Goal: Communication & Community: Share content

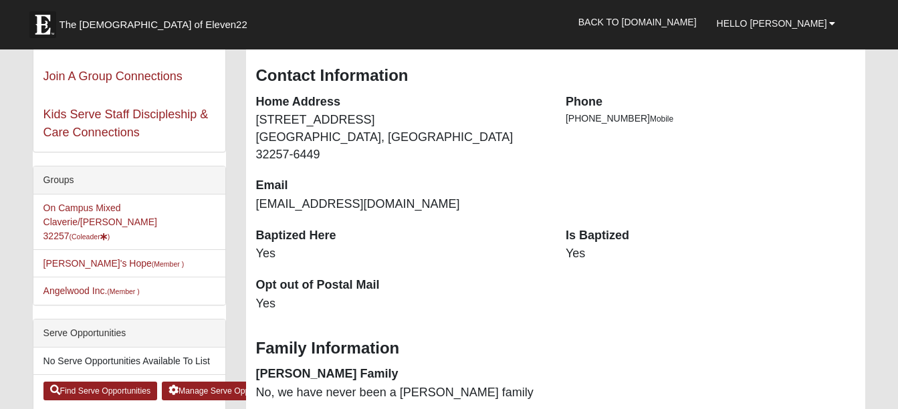
scroll to position [268, 0]
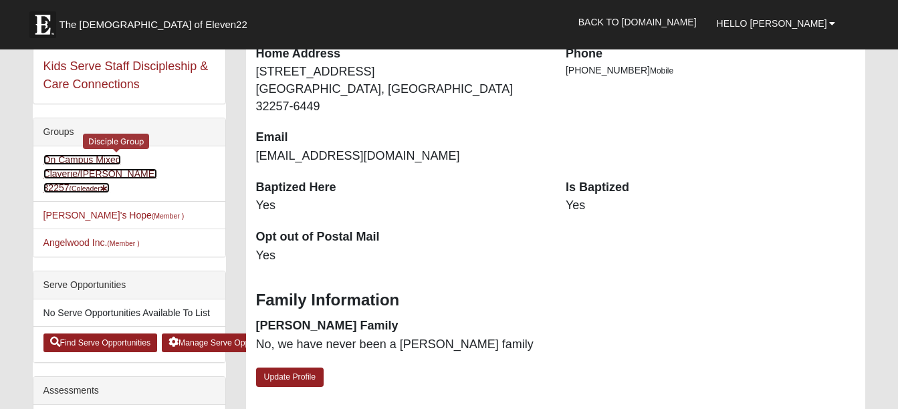
click at [157, 157] on link "On Campus Mixed Claverie/[PERSON_NAME] 32257 (Coleader )" at bounding box center [100, 173] width 114 height 39
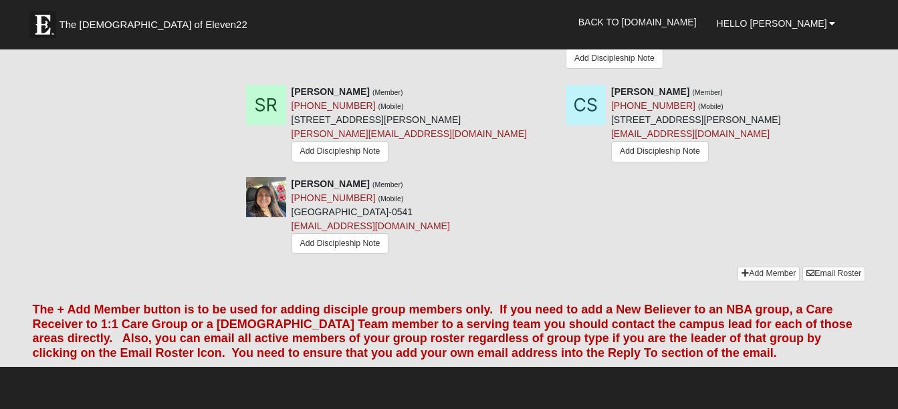
scroll to position [1739, 0]
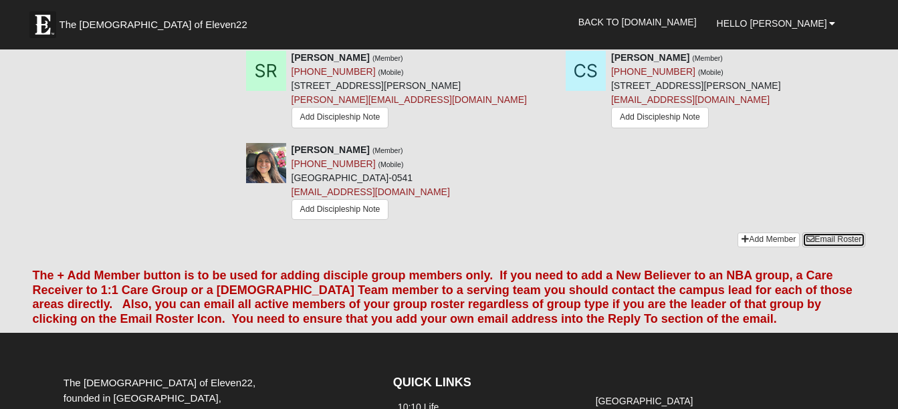
click at [829, 233] on link "Email Roster" at bounding box center [834, 240] width 63 height 14
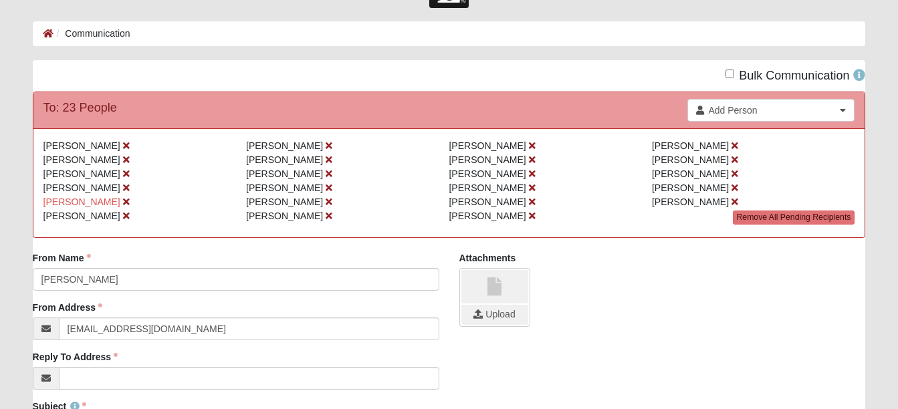
scroll to position [134, 0]
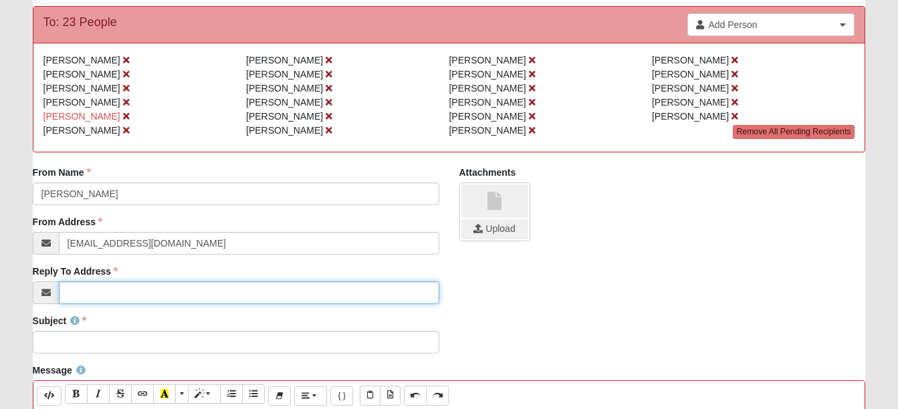
click at [84, 295] on input "Reply To Address" at bounding box center [249, 293] width 381 height 23
type input "[EMAIL_ADDRESS][DOMAIN_NAME]"
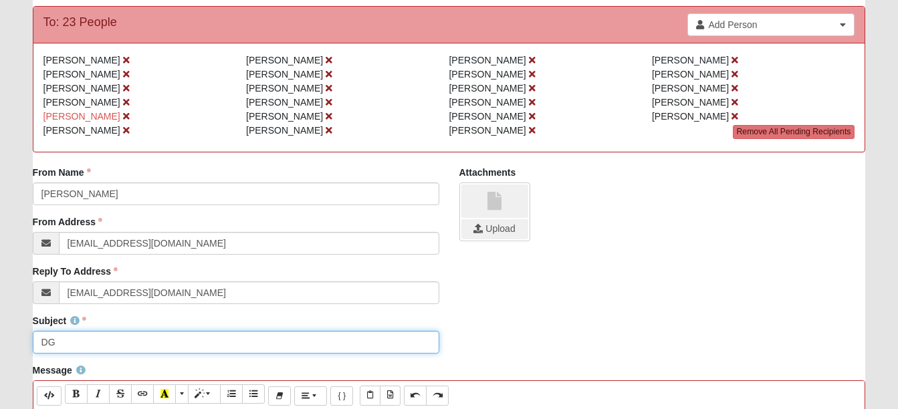
type input "D"
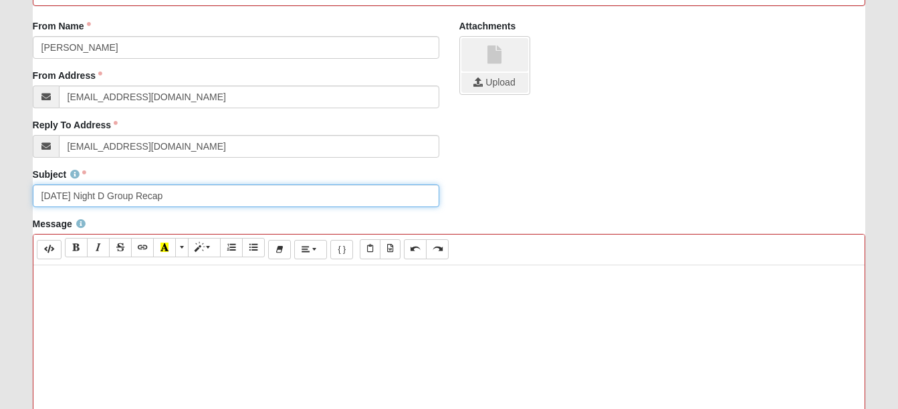
scroll to position [334, 0]
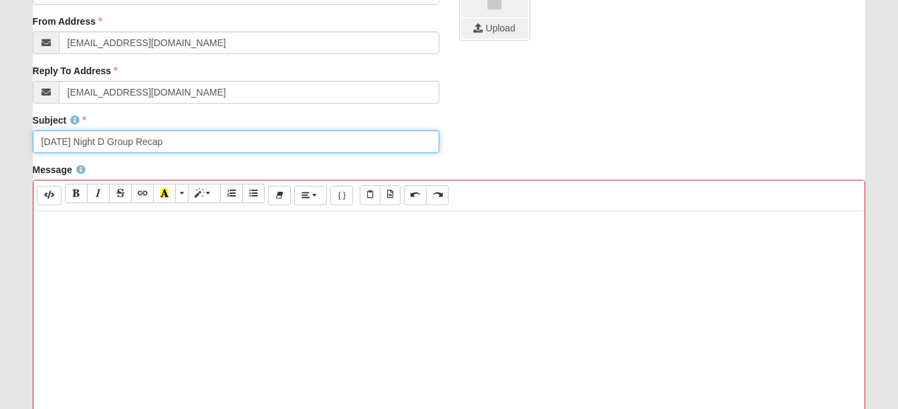
type input "[DATE] Night D Group Recap"
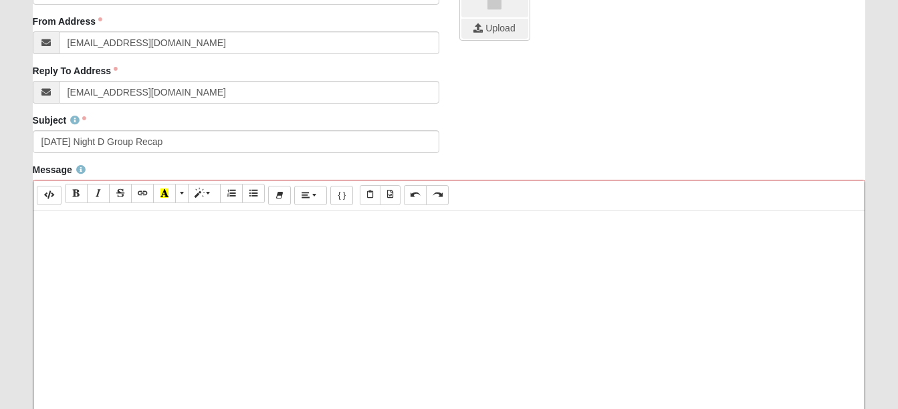
click at [47, 222] on p at bounding box center [449, 225] width 819 height 14
paste div
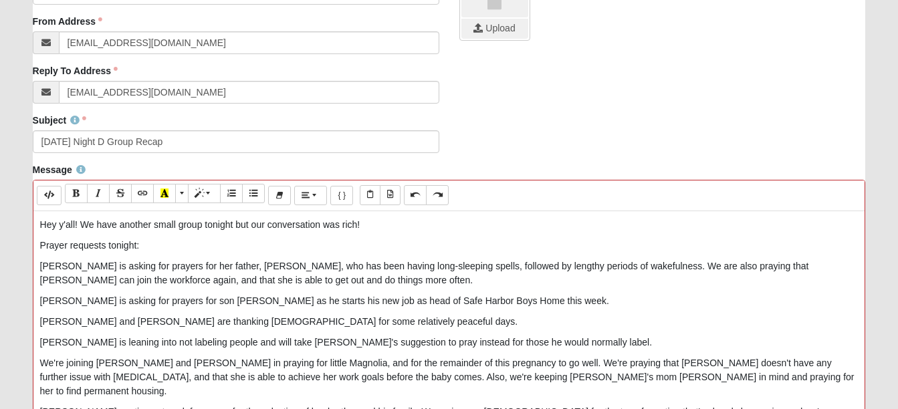
click at [114, 221] on p "Hey y'all! We have another small group tonight but our conversation was rich!" at bounding box center [449, 225] width 819 height 14
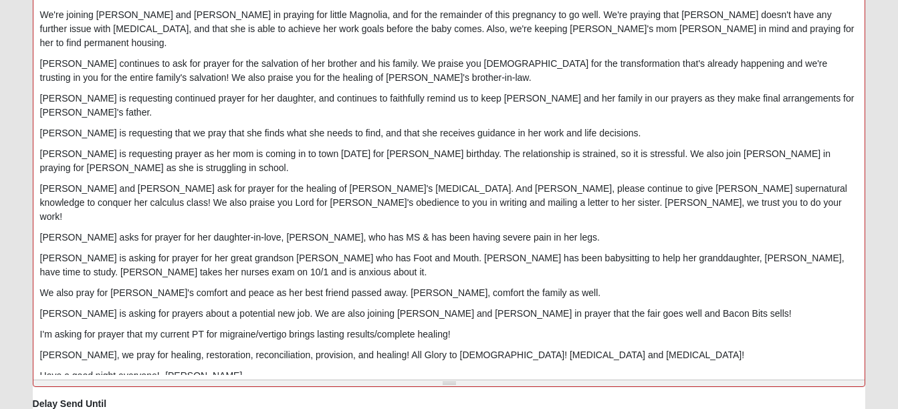
scroll to position [669, 0]
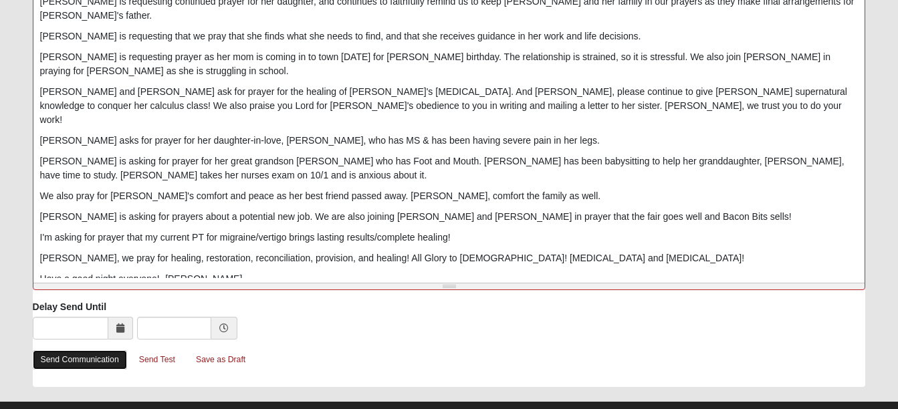
click at [89, 360] on link "Send Communication" at bounding box center [80, 359] width 94 height 19
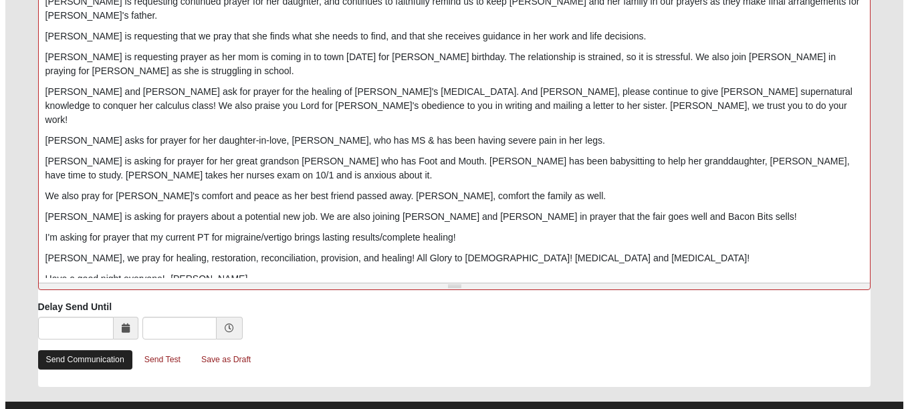
scroll to position [0, 0]
